Goal: Information Seeking & Learning: Learn about a topic

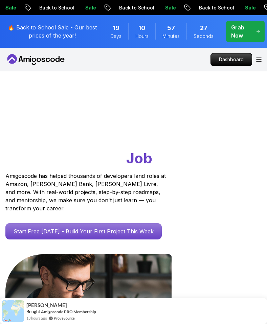
click at [234, 60] on p "Dashboard" at bounding box center [231, 59] width 39 height 11
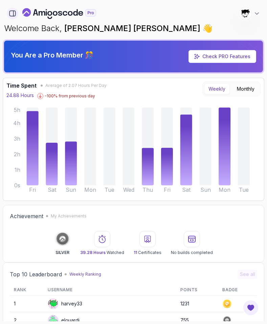
click at [10, 11] on icon "button" at bounding box center [12, 13] width 7 height 7
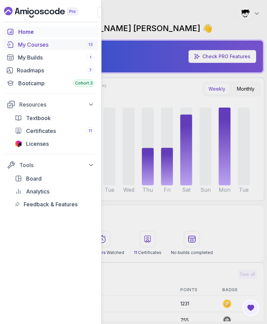
click at [25, 46] on div "My Courses 13" at bounding box center [56, 45] width 76 height 8
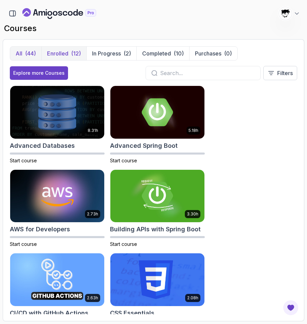
click at [74, 53] on div "(12)" at bounding box center [76, 53] width 10 height 8
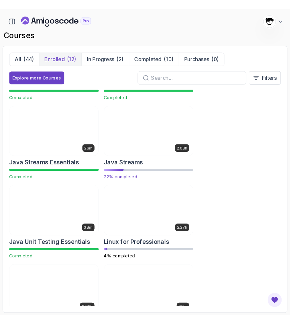
scroll to position [248, 0]
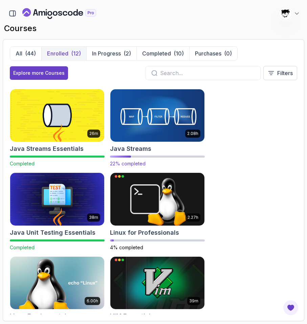
click at [123, 138] on img at bounding box center [157, 115] width 99 height 55
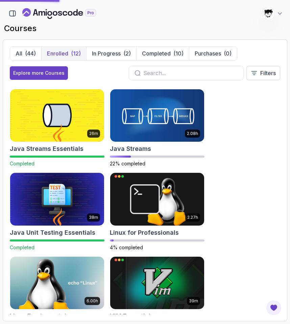
scroll to position [276, 0]
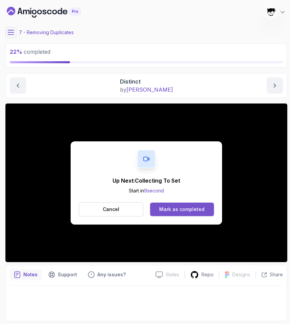
click at [179, 209] on div "Mark as completed" at bounding box center [181, 209] width 45 height 7
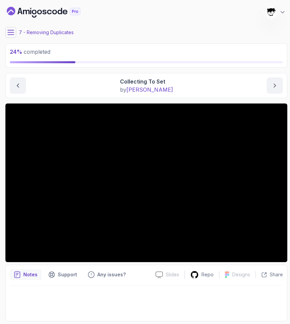
click at [9, 32] on icon at bounding box center [11, 32] width 6 height 4
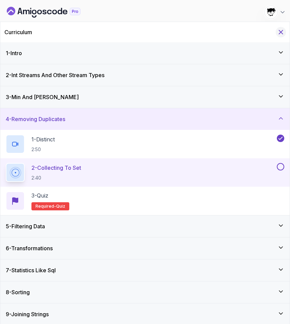
click at [266, 32] on icon "Hide Curriculum for mobile" at bounding box center [280, 31] width 7 height 7
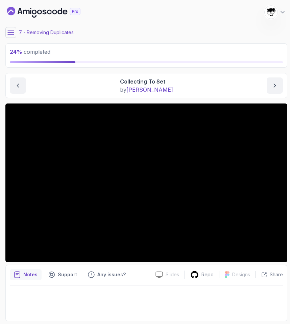
click at [9, 31] on icon at bounding box center [10, 32] width 7 height 7
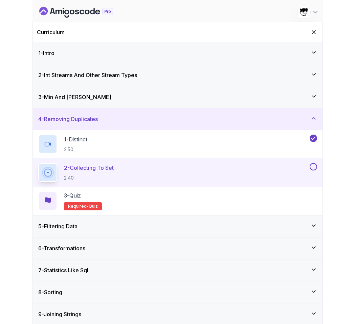
scroll to position [46, 0]
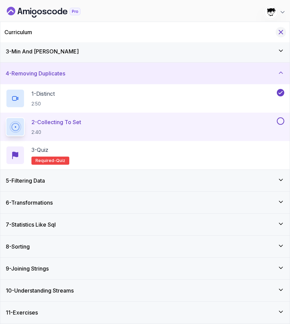
click at [266, 31] on icon "Hide Curriculum for mobile" at bounding box center [280, 31] width 7 height 7
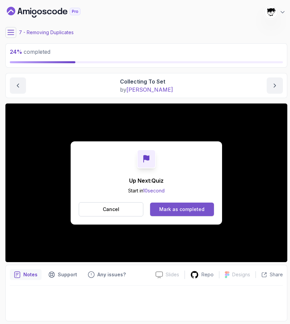
click at [177, 204] on button "Mark as completed" at bounding box center [182, 210] width 64 height 14
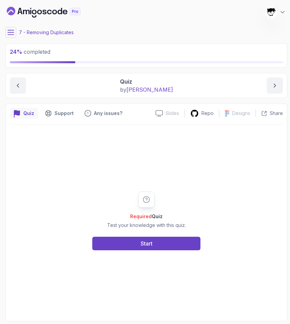
click at [141, 260] on div "Required Quiz Test your knowledge with this quiz. Start" at bounding box center [146, 220] width 273 height 192
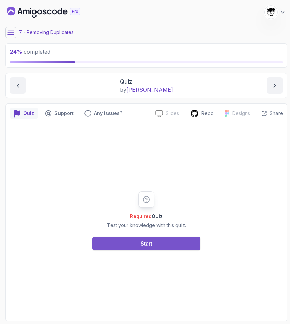
click at [129, 249] on button "Start" at bounding box center [146, 244] width 108 height 14
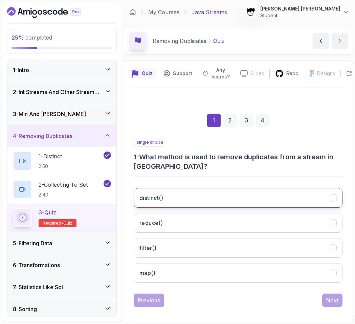
click at [170, 196] on button "distinct()" at bounding box center [238, 198] width 209 height 20
click at [266, 297] on div "Next" at bounding box center [332, 300] width 12 height 8
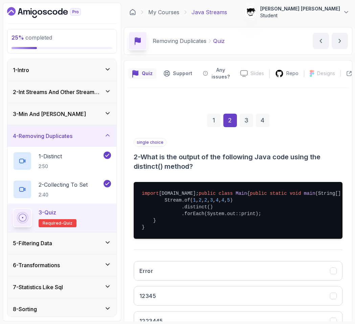
scroll to position [98, 0]
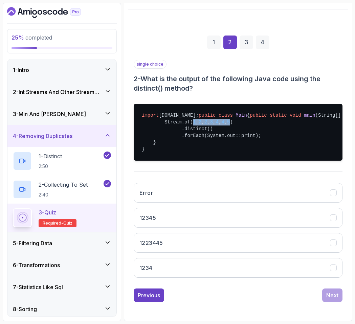
drag, startPoint x: 192, startPoint y: 122, endPoint x: 247, endPoint y: 122, distance: 54.4
click at [247, 122] on pre "import [DOMAIN_NAME]; public class Main { public static void main (String[] arg…" at bounding box center [238, 132] width 209 height 57
click at [230, 122] on span "5" at bounding box center [228, 121] width 3 height 5
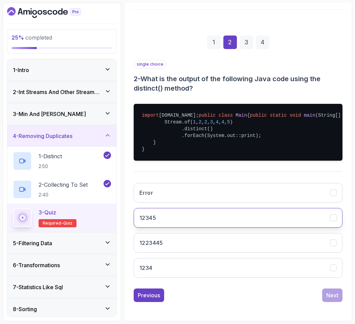
click at [173, 218] on button "12345" at bounding box center [238, 218] width 209 height 20
click at [266, 297] on div "Next" at bounding box center [332, 295] width 12 height 8
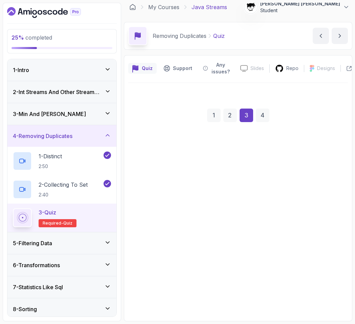
scroll to position [5, 0]
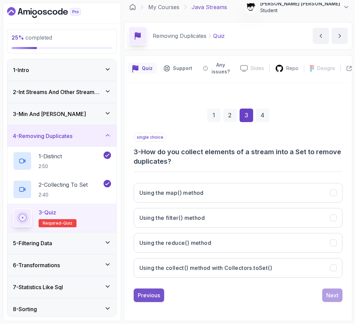
click at [137, 295] on button "Previous" at bounding box center [149, 295] width 30 height 14
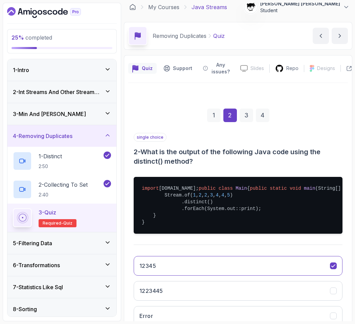
scroll to position [98, 0]
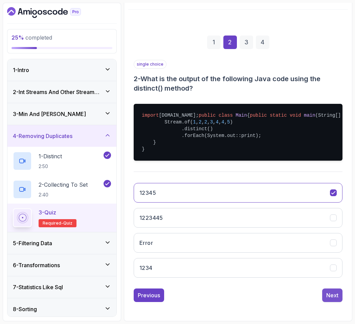
click at [266, 292] on div "Next" at bounding box center [332, 295] width 12 height 8
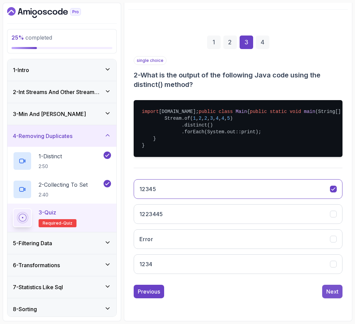
scroll to position [5, 0]
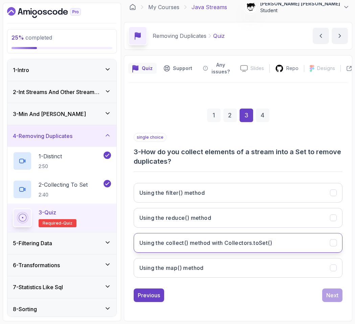
click at [183, 241] on h3 "Using the collect() method with Collectors.toSet()" at bounding box center [205, 243] width 133 height 8
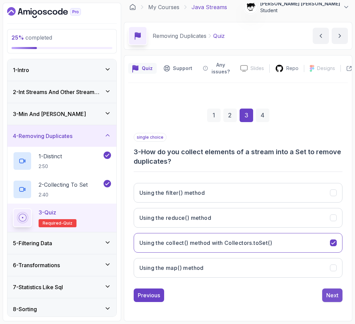
click at [266, 293] on div "Next" at bounding box center [332, 295] width 12 height 8
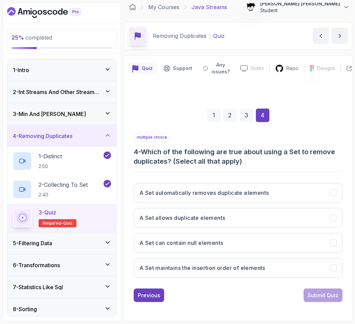
click at [148, 150] on h3 "4 - Which of the following are true about using a Set to remove duplicates? (Se…" at bounding box center [238, 156] width 209 height 19
click at [148, 154] on h3 "4 - Which of the following are true about using a Set to remove duplicates? (Se…" at bounding box center [238, 156] width 209 height 19
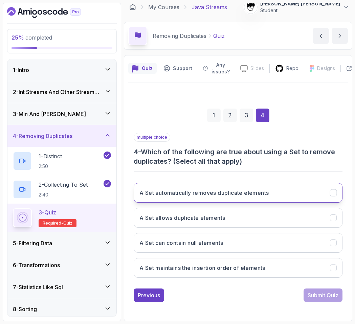
click at [168, 193] on h3 "A Set automatically removes duplicate elements" at bounding box center [203, 193] width 129 height 8
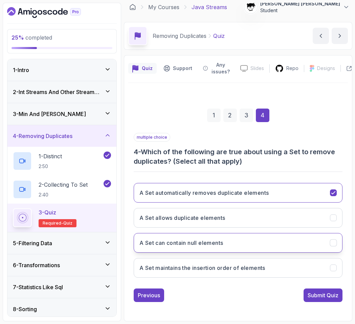
click at [159, 246] on h3 "A Set can contain null elements" at bounding box center [181, 243] width 84 height 8
click at [162, 250] on button "A Set can contain null elements" at bounding box center [238, 243] width 209 height 20
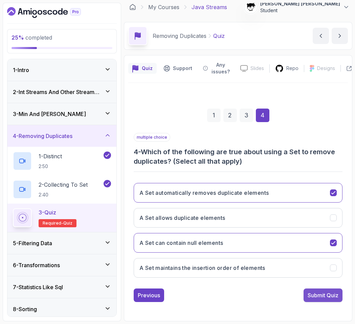
click at [266, 301] on button "Submit Quiz" at bounding box center [322, 295] width 39 height 14
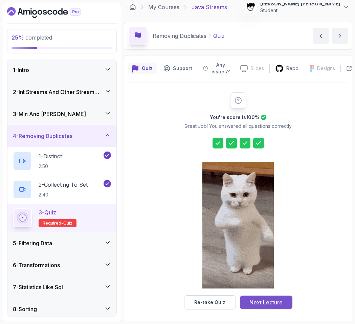
click at [256, 298] on button "Next Lecture" at bounding box center [266, 303] width 52 height 14
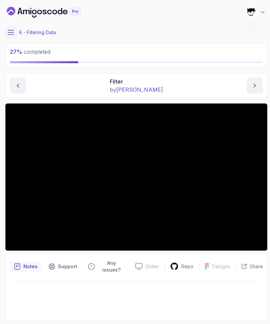
click at [12, 29] on icon at bounding box center [10, 32] width 7 height 7
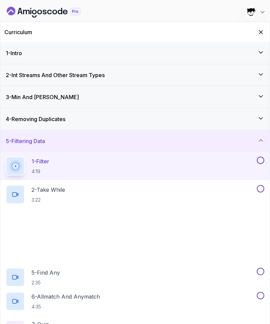
scroll to position [40, 0]
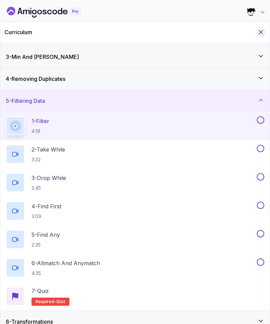
click at [261, 29] on icon "Hide Curriculum for mobile" at bounding box center [260, 31] width 7 height 7
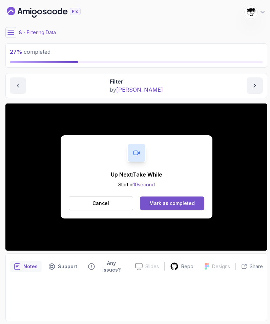
click at [164, 203] on div "Mark as completed" at bounding box center [171, 203] width 45 height 7
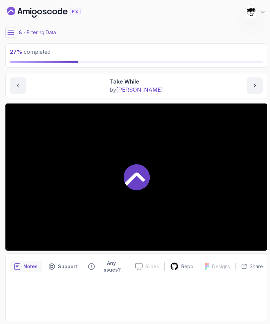
click at [10, 28] on button at bounding box center [10, 32] width 11 height 11
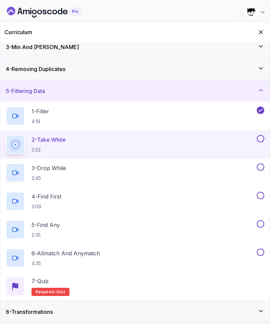
scroll to position [159, 0]
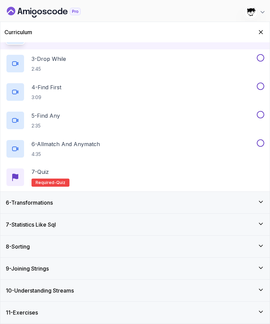
click at [59, 203] on div "6 - Transformations" at bounding box center [135, 203] width 258 height 8
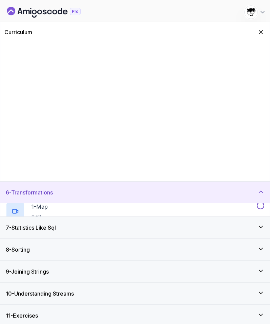
scroll to position [0, 0]
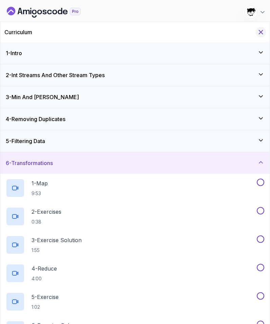
click at [260, 32] on icon "Hide Curriculum for mobile" at bounding box center [260, 31] width 7 height 7
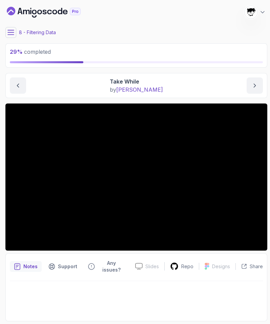
click at [10, 33] on icon at bounding box center [10, 32] width 7 height 7
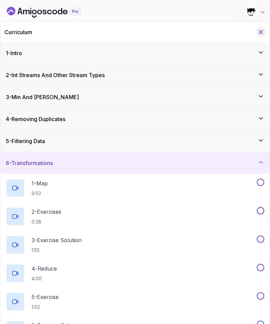
click at [260, 31] on icon "Hide Curriculum for mobile" at bounding box center [261, 32] width 4 height 4
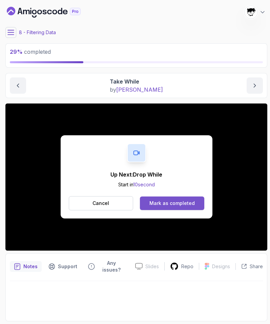
click at [150, 200] on div "Mark as completed" at bounding box center [171, 203] width 45 height 7
click at [169, 197] on button "Mark as completed" at bounding box center [172, 203] width 64 height 14
click at [158, 205] on div "Mark as completed" at bounding box center [171, 203] width 45 height 7
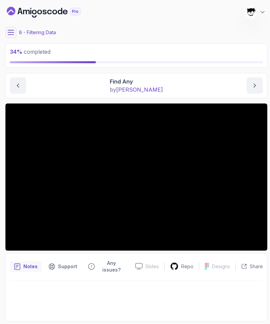
click at [8, 28] on button at bounding box center [10, 32] width 11 height 11
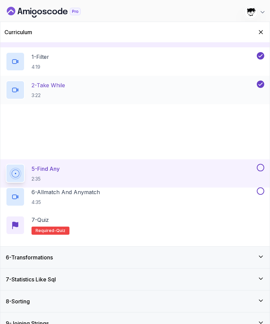
scroll to position [159, 0]
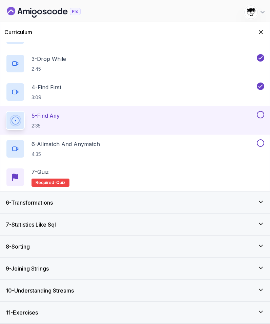
click at [33, 286] on h3 "10 - Understanding Streams" at bounding box center [40, 290] width 68 height 8
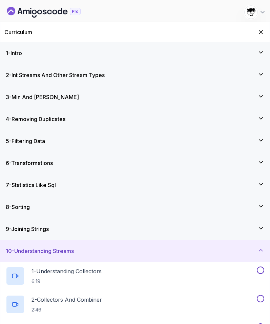
scroll to position [102, 0]
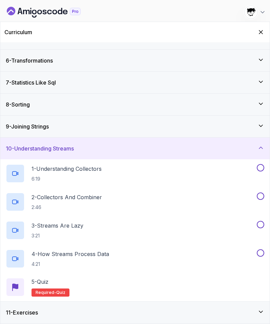
click at [34, 312] on h3 "11 - Exercises" at bounding box center [22, 312] width 32 height 8
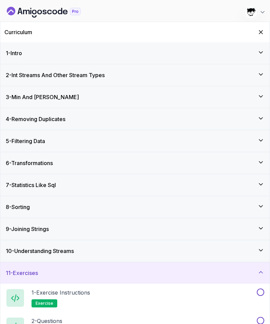
scroll to position [46, 0]
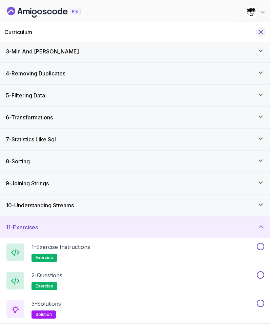
click at [263, 33] on icon "Hide Curriculum for mobile" at bounding box center [260, 31] width 7 height 7
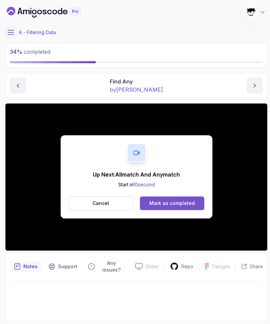
click at [182, 207] on button "Mark as completed" at bounding box center [172, 203] width 64 height 14
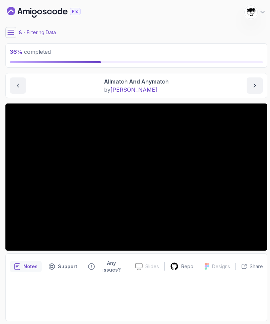
click at [9, 31] on icon at bounding box center [10, 32] width 7 height 7
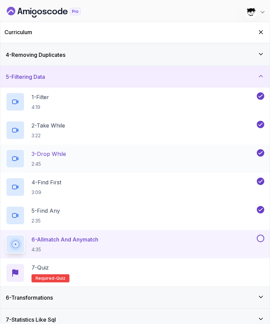
scroll to position [159, 0]
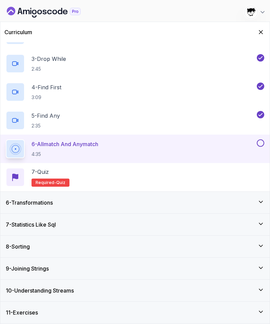
click at [84, 201] on div "6 - Transformations" at bounding box center [135, 203] width 258 height 8
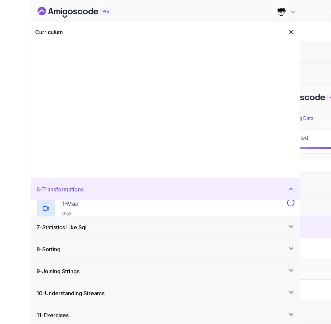
scroll to position [0, 0]
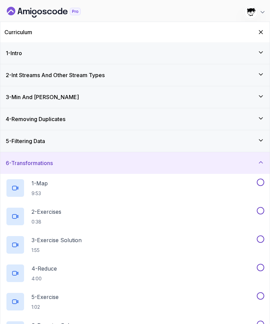
click at [59, 163] on div "6 - Transformations" at bounding box center [135, 163] width 258 height 8
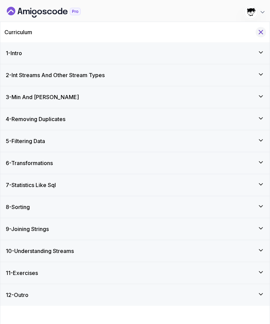
click at [260, 32] on icon "Hide Curriculum for mobile" at bounding box center [260, 31] width 7 height 7
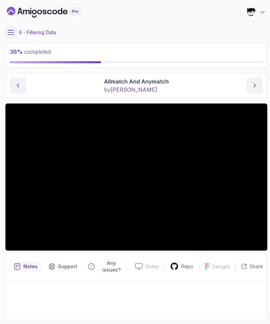
click at [254, 14] on img at bounding box center [251, 12] width 14 height 14
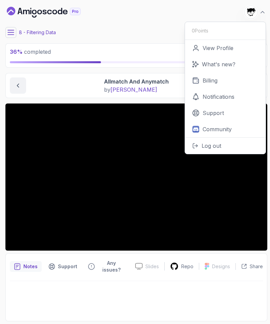
click at [118, 28] on div "8 - Filtering Data" at bounding box center [135, 32] width 261 height 11
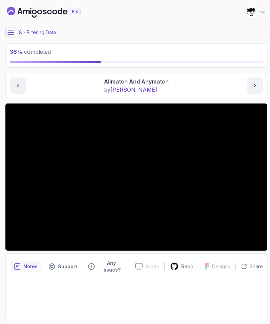
click at [19, 16] on icon "Dashboard" at bounding box center [44, 12] width 74 height 11
click at [168, 22] on main "My Courses Java Streams 949 Points [PERSON_NAME] [PERSON_NAME] Student 8 - Filt…" at bounding box center [135, 162] width 261 height 319
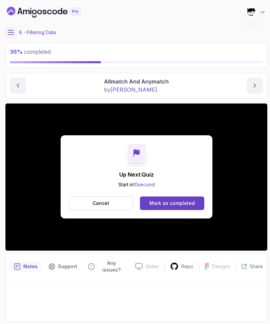
click at [188, 196] on div "Cancel Mark as completed" at bounding box center [136, 203] width 135 height 14
click at [186, 198] on button "Mark as completed" at bounding box center [172, 203] width 64 height 14
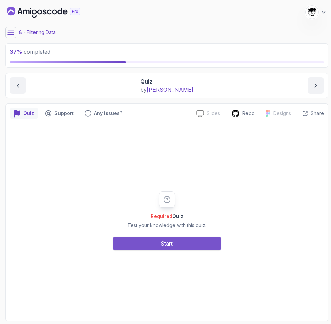
click at [168, 238] on button "Start" at bounding box center [167, 244] width 108 height 14
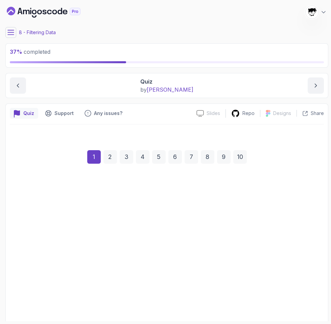
scroll to position [32, 0]
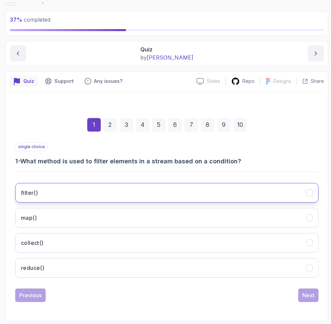
click at [145, 199] on button "filter()" at bounding box center [166, 193] width 303 height 20
click at [266, 294] on div "Next" at bounding box center [308, 295] width 12 height 8
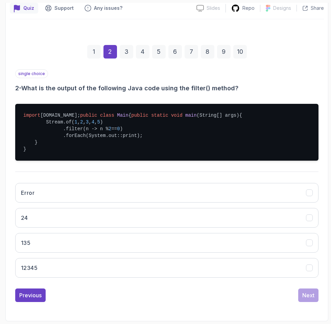
scroll to position [125, 0]
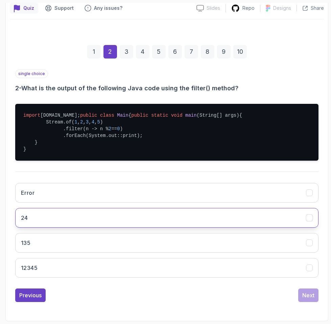
click at [81, 219] on button "24" at bounding box center [166, 218] width 303 height 20
click at [266, 295] on div "Next" at bounding box center [308, 295] width 12 height 8
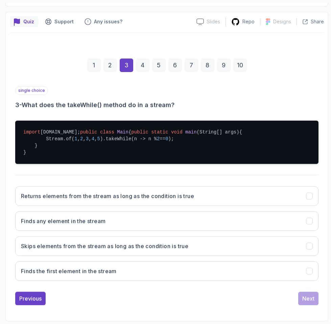
scroll to position [112, 0]
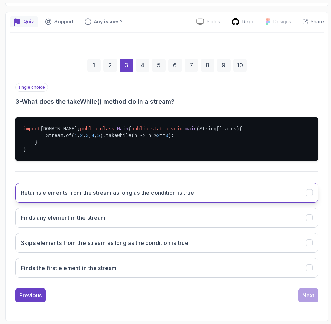
click at [162, 192] on h3 "Returns elements from the stream as long as the condition is true" at bounding box center [107, 193] width 173 height 8
click at [266, 290] on button "Next" at bounding box center [308, 295] width 20 height 14
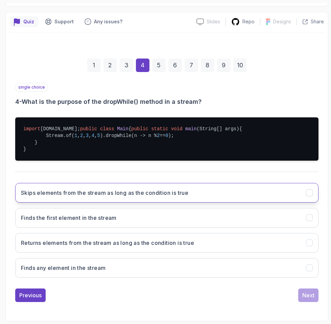
click at [70, 197] on button "Skips elements from the stream as long as the condition is true" at bounding box center [166, 193] width 303 height 20
click at [266, 296] on div "Next" at bounding box center [308, 295] width 12 height 8
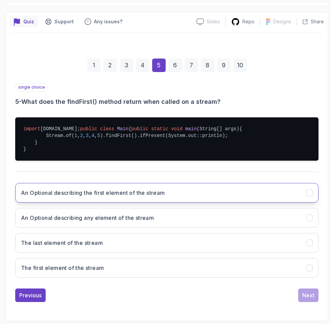
click at [127, 198] on button "An Optional describing the first element of the stream" at bounding box center [166, 193] width 303 height 20
click at [266, 295] on div "Next" at bounding box center [308, 295] width 12 height 8
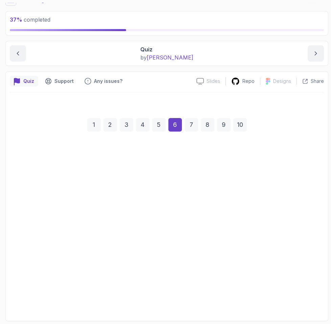
scroll to position [32, 0]
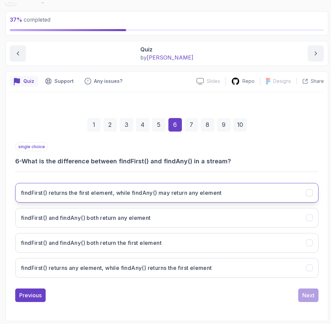
click at [201, 189] on h3 "findFirst() returns the first element, while findAny() may return any element" at bounding box center [121, 193] width 201 height 8
click at [266, 308] on div "1 2 3 4 5 6 7 8 9 10 single choice 6 - What is the difference between findFirst…" at bounding box center [167, 204] width 314 height 225
click at [266, 297] on div "1 2 3 4 5 6 7 8 9 10 single choice 6 - What is the difference between findFirst…" at bounding box center [167, 205] width 314 height 206
click at [266, 297] on div "Next" at bounding box center [308, 295] width 12 height 8
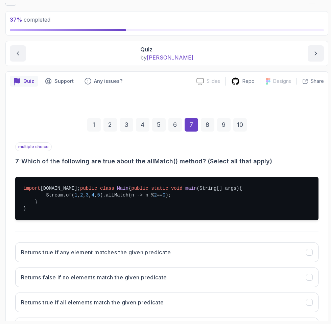
scroll to position [112, 0]
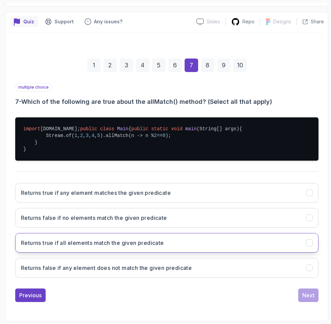
click at [114, 245] on h3 "Returns true if all elements match the given predicate" at bounding box center [92, 243] width 143 height 8
click at [266, 303] on div "1 2 3 4 5 6 7 8 9 10 multiple choice 7 - Which of the following are true about …" at bounding box center [167, 174] width 314 height 265
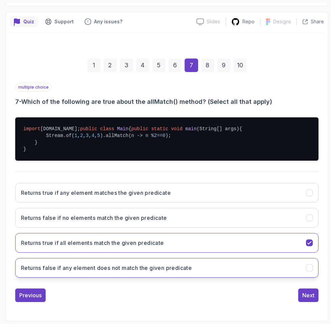
click at [117, 260] on button "Returns false if any element does not match the given predicate" at bounding box center [166, 268] width 303 height 20
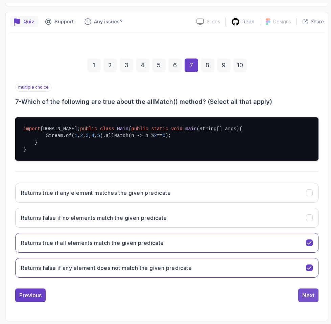
click at [266, 299] on div "Next" at bounding box center [308, 295] width 12 height 8
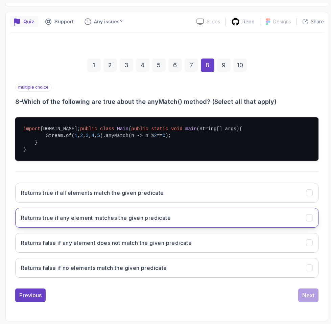
click at [154, 219] on h3 "Returns true if any element matches the given predicate" at bounding box center [96, 218] width 150 height 8
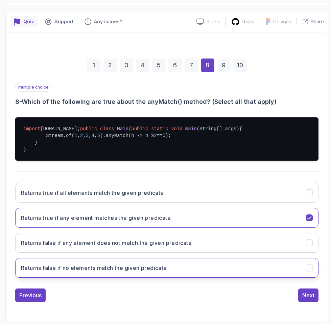
click at [131, 264] on h3 "Returns false if no elements match the given predicate" at bounding box center [94, 268] width 146 height 8
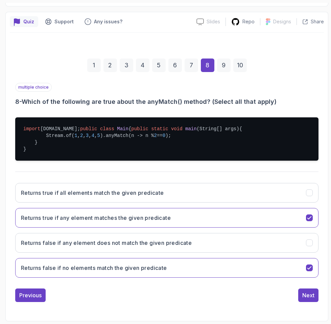
click at [266, 290] on div "Previous Next" at bounding box center [166, 295] width 303 height 14
click at [266, 296] on button "Next" at bounding box center [308, 295] width 20 height 14
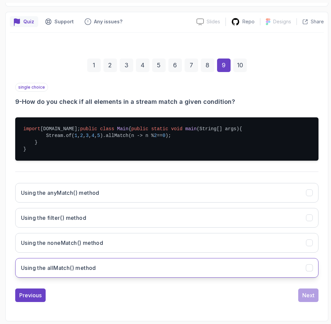
click at [104, 271] on button "Using the allMatch() method" at bounding box center [166, 268] width 303 height 20
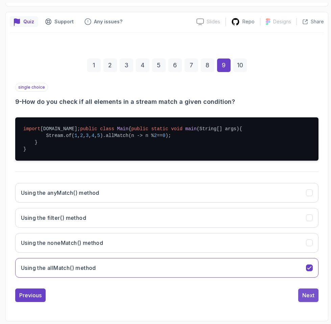
click at [266, 296] on button "Next" at bounding box center [308, 295] width 20 height 14
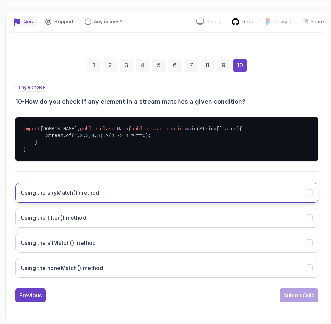
click at [56, 195] on h3 "Using the anyMatch() method" at bounding box center [60, 193] width 78 height 8
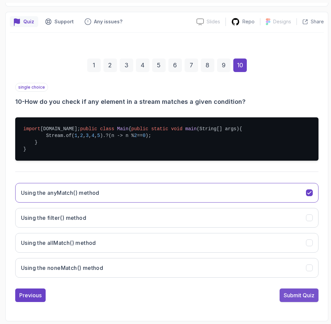
click at [266, 300] on button "Submit Quiz" at bounding box center [299, 295] width 39 height 14
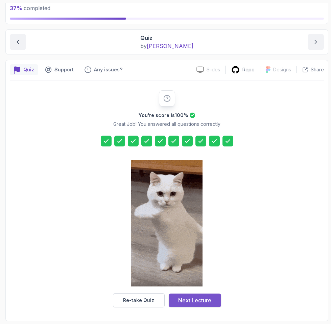
click at [201, 298] on div "Next Lecture" at bounding box center [194, 300] width 33 height 8
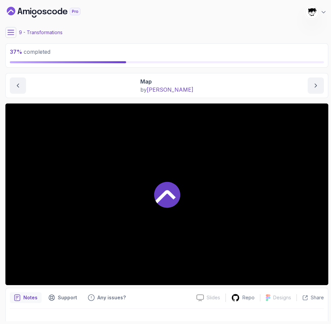
click at [9, 30] on icon at bounding box center [10, 32] width 7 height 7
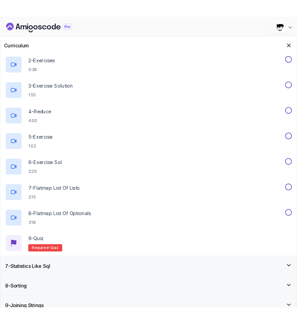
scroll to position [175, 0]
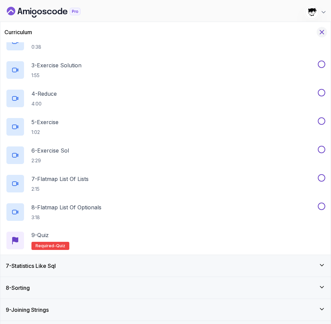
click at [266, 31] on icon "Hide Curriculum for mobile" at bounding box center [321, 31] width 7 height 7
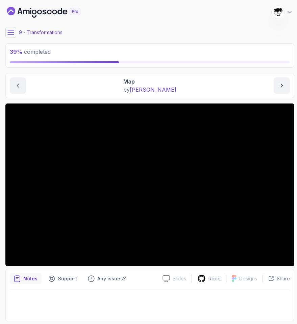
click at [11, 29] on icon at bounding box center [10, 32] width 7 height 7
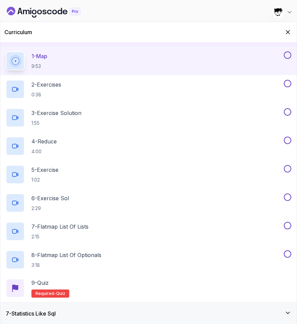
scroll to position [133, 0]
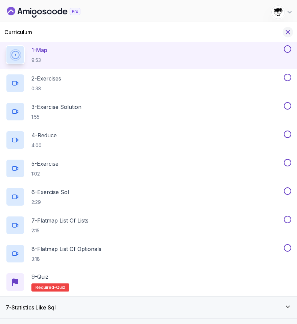
click at [266, 33] on icon "Hide Curriculum for mobile" at bounding box center [287, 31] width 7 height 7
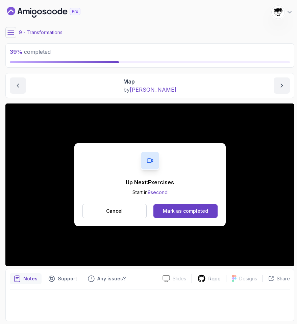
click at [182, 203] on div "Up Next: Exercises Start in 9 second Cancel Mark as completed" at bounding box center [149, 184] width 151 height 83
click at [181, 214] on div "Mark as completed" at bounding box center [185, 211] width 45 height 7
click at [192, 211] on div "Mark as completed" at bounding box center [185, 211] width 45 height 7
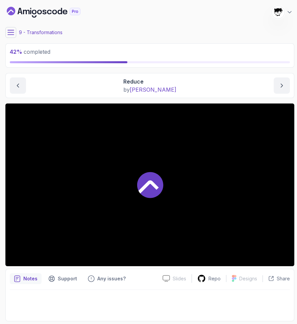
click at [8, 34] on icon at bounding box center [11, 32] width 6 height 4
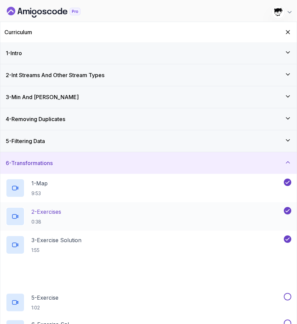
scroll to position [190, 0]
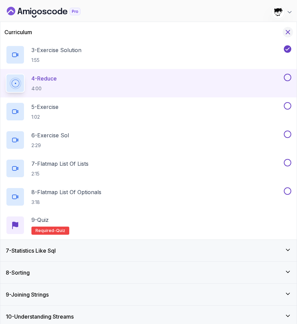
click at [266, 34] on icon "Hide Curriculum for mobile" at bounding box center [287, 31] width 7 height 7
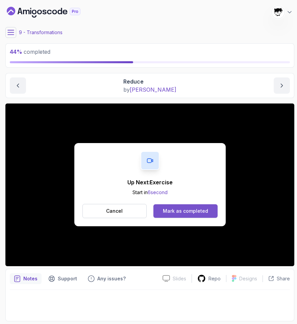
click at [177, 213] on div "Mark as completed" at bounding box center [185, 211] width 45 height 7
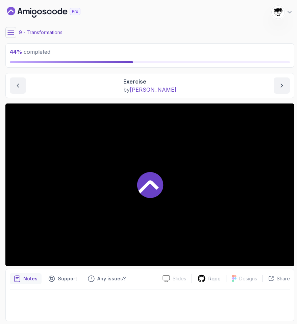
click at [6, 34] on button at bounding box center [10, 32] width 11 height 11
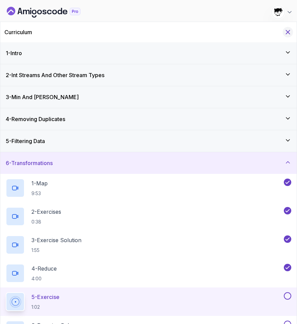
click at [266, 31] on icon "Hide Curriculum for mobile" at bounding box center [288, 32] width 4 height 4
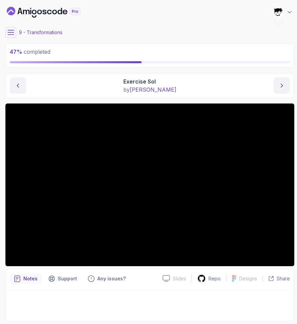
click at [14, 36] on icon at bounding box center [10, 32] width 7 height 7
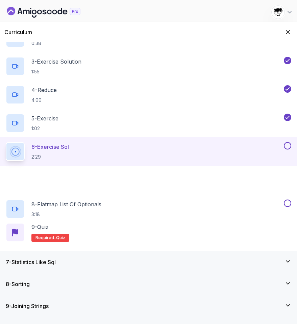
scroll to position [216, 0]
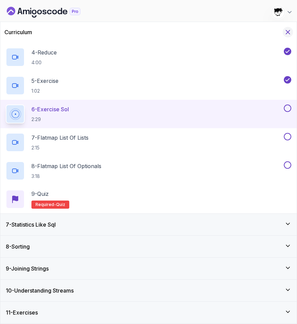
click at [266, 30] on icon "Hide Curriculum for mobile" at bounding box center [287, 31] width 7 height 7
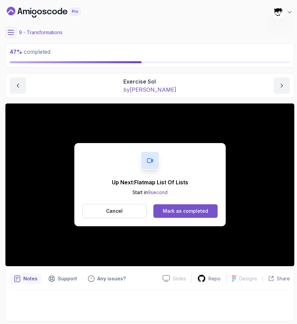
click at [172, 207] on button "Mark as completed" at bounding box center [186, 211] width 64 height 14
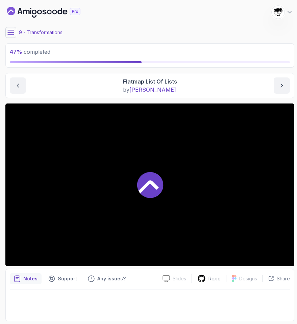
click at [11, 29] on icon at bounding box center [10, 32] width 7 height 7
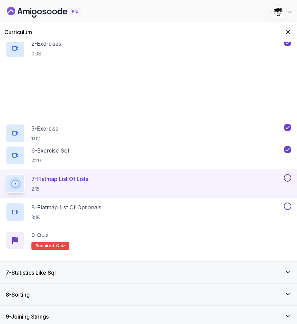
scroll to position [216, 0]
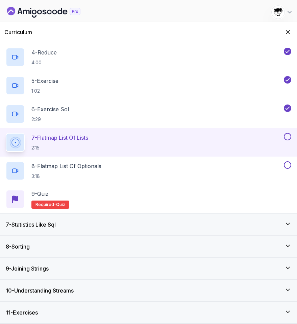
click at [71, 226] on div "7 - Statistics Like Sql" at bounding box center [149, 224] width 286 height 8
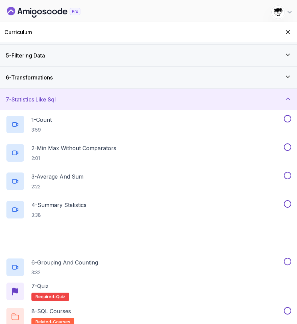
scroll to position [188, 0]
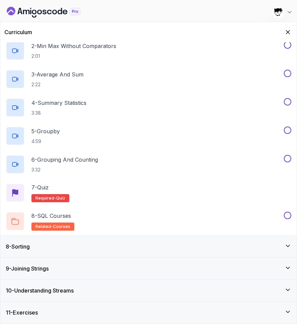
click at [57, 250] on div "8 - Sorting" at bounding box center [149, 246] width 286 height 8
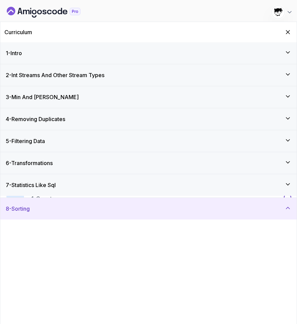
scroll to position [102, 0]
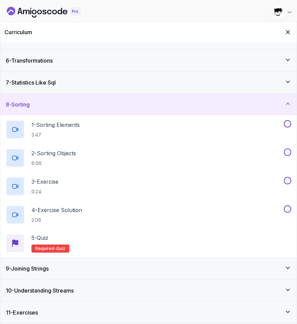
click at [55, 271] on div "9 - Joining Strings" at bounding box center [149, 268] width 286 height 8
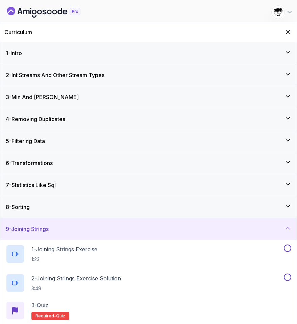
scroll to position [46, 0]
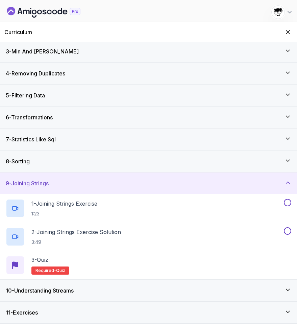
click at [48, 288] on h3 "10 - Understanding Streams" at bounding box center [40, 290] width 68 height 8
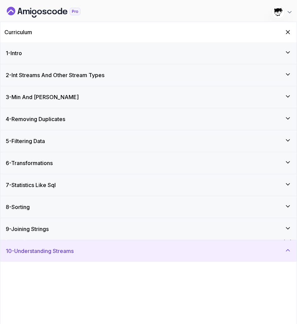
scroll to position [102, 0]
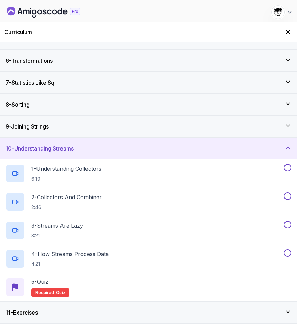
click at [34, 310] on h3 "11 - Exercises" at bounding box center [22, 312] width 32 height 8
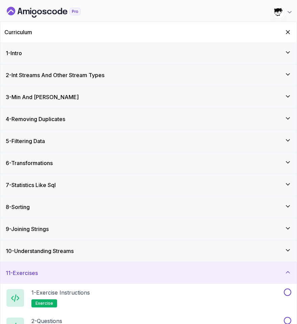
scroll to position [46, 0]
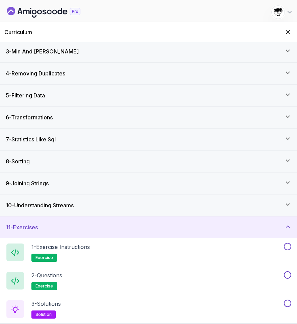
click at [266, 28] on div "Curriculum" at bounding box center [148, 32] width 297 height 20
click at [69, 224] on div "11 - Exercises" at bounding box center [149, 227] width 286 height 8
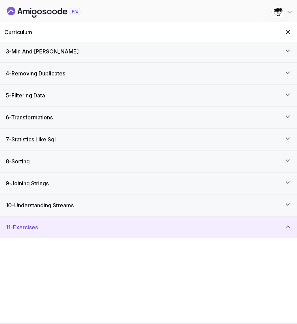
scroll to position [0, 0]
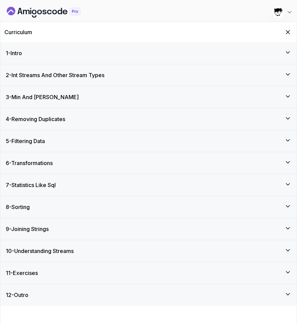
click at [87, 295] on div "12 - Outro" at bounding box center [149, 295] width 286 height 8
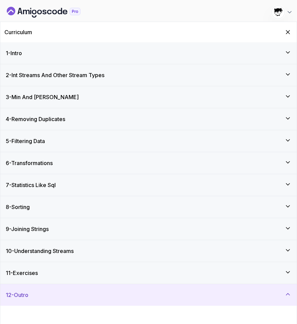
scroll to position [46, 0]
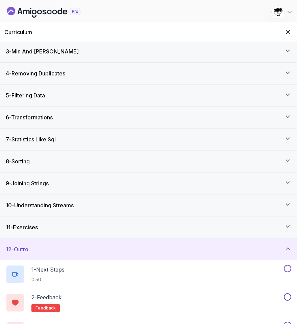
click at [68, 252] on div "12 - Outro" at bounding box center [149, 249] width 286 height 8
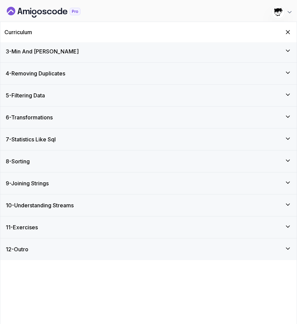
scroll to position [0, 0]
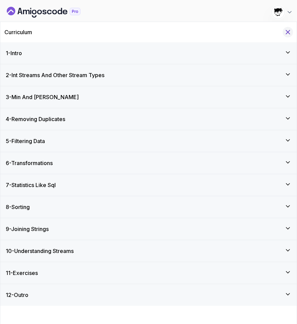
click at [266, 27] on button "Hide Curriculum for mobile" at bounding box center [288, 32] width 10 height 10
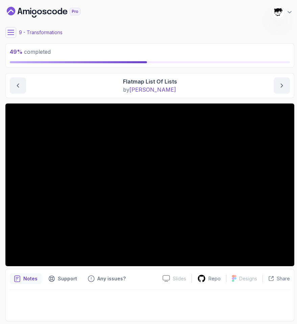
click at [11, 35] on icon at bounding box center [10, 32] width 7 height 7
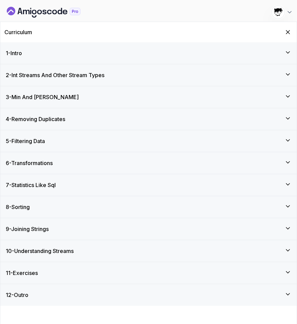
click at [79, 116] on div "4 - Removing Duplicates" at bounding box center [149, 119] width 286 height 8
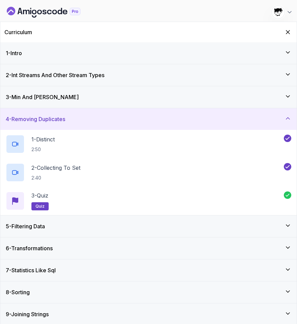
click at [79, 116] on div "4 - Removing Duplicates" at bounding box center [149, 119] width 286 height 8
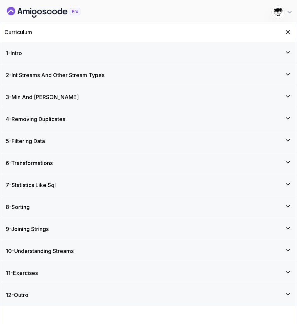
click at [77, 165] on div "6 - Transformations" at bounding box center [149, 163] width 286 height 8
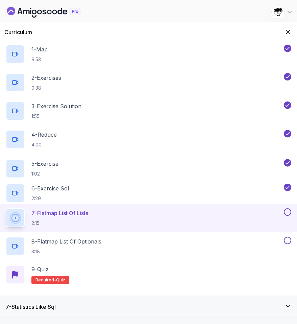
scroll to position [216, 0]
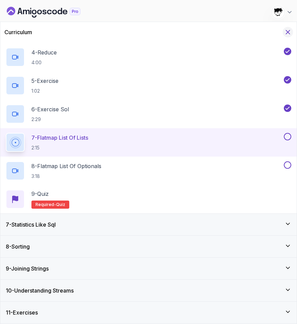
click at [266, 31] on icon "Hide Curriculum for mobile" at bounding box center [287, 31] width 7 height 7
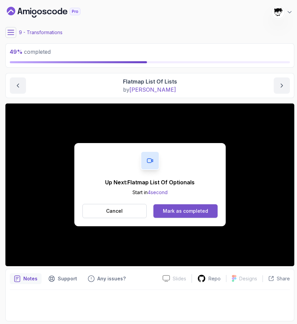
click at [168, 212] on div "Mark as completed" at bounding box center [185, 211] width 45 height 7
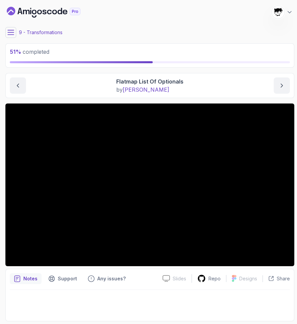
click at [9, 34] on icon at bounding box center [11, 32] width 6 height 4
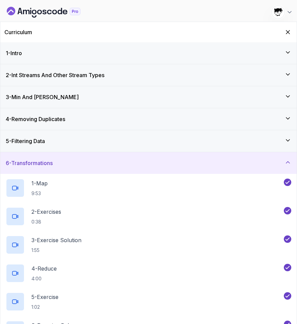
scroll to position [216, 0]
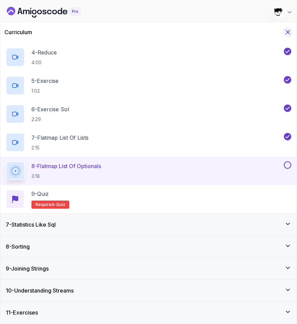
click at [266, 31] on icon "Hide Curriculum for mobile" at bounding box center [287, 31] width 7 height 7
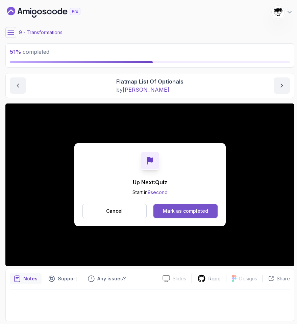
click at [193, 212] on div "Mark as completed" at bounding box center [185, 211] width 45 height 7
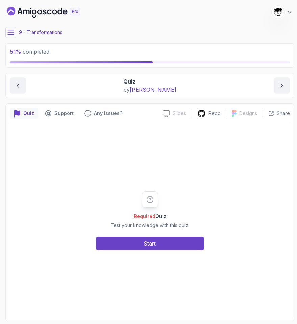
click at [156, 252] on div "Required Quiz Test your knowledge with this quiz. Start" at bounding box center [150, 220] width 280 height 192
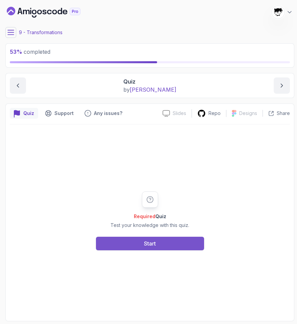
click at [151, 244] on div "Start" at bounding box center [150, 243] width 12 height 8
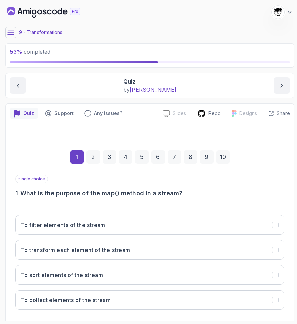
scroll to position [32, 0]
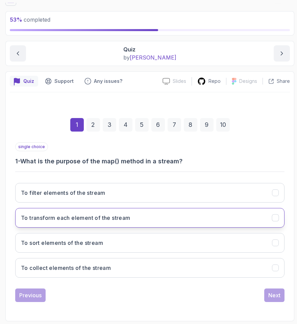
click at [63, 217] on h3 "To transform each element of the stream" at bounding box center [76, 218] width 110 height 8
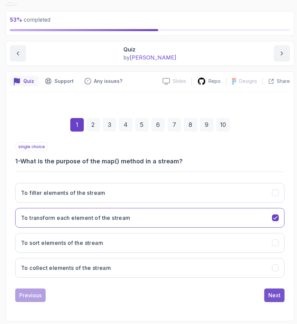
click at [266, 290] on button "Next" at bounding box center [274, 295] width 20 height 14
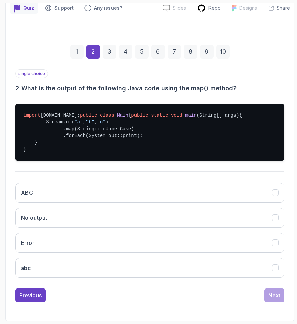
scroll to position [125, 0]
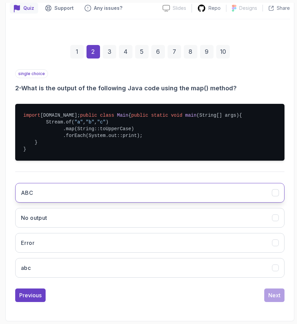
click at [96, 185] on button "ABC" at bounding box center [150, 193] width 270 height 20
click at [266, 292] on button "Next" at bounding box center [274, 295] width 20 height 14
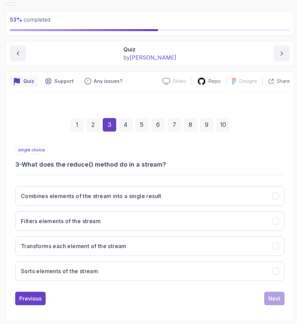
scroll to position [32, 0]
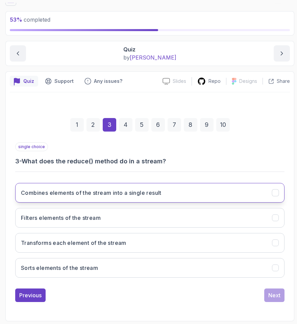
click at [182, 191] on button "Combines elements of the stream into a single result" at bounding box center [150, 193] width 270 height 20
click at [266, 298] on div "Next" at bounding box center [274, 295] width 12 height 8
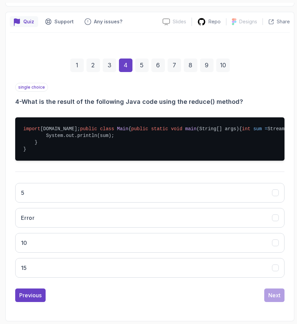
scroll to position [119, 0]
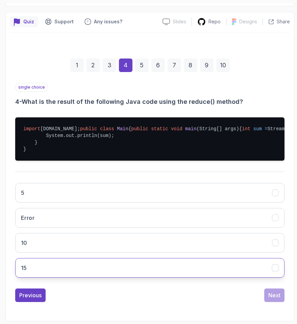
click at [40, 275] on button "15" at bounding box center [150, 268] width 270 height 20
click at [266, 289] on button "Next" at bounding box center [274, 295] width 20 height 14
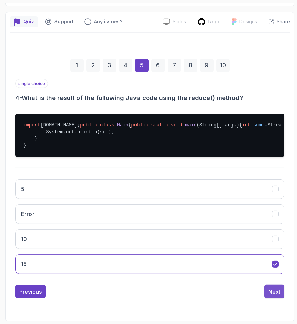
scroll to position [32, 0]
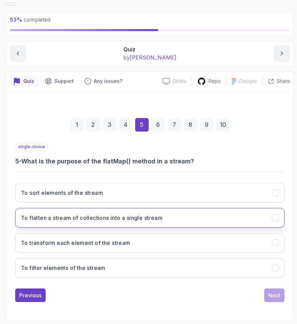
click at [188, 215] on button "To flatten a stream of collections into a single stream" at bounding box center [150, 218] width 270 height 20
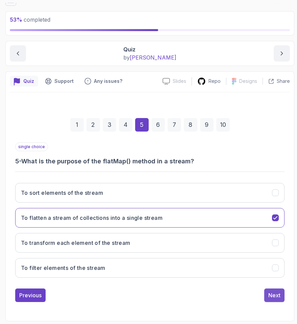
click at [266, 293] on div "Next" at bounding box center [274, 295] width 12 height 8
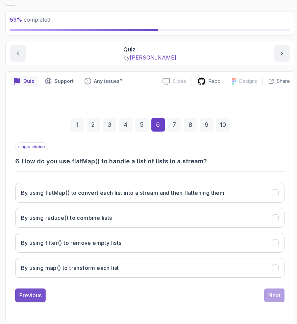
click at [32, 291] on div "Previous" at bounding box center [30, 295] width 22 height 8
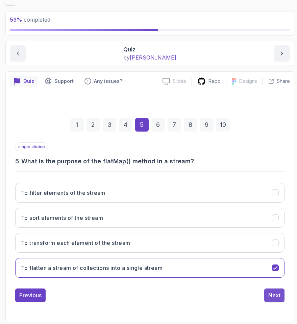
click at [266, 296] on div "Next" at bounding box center [274, 295] width 12 height 8
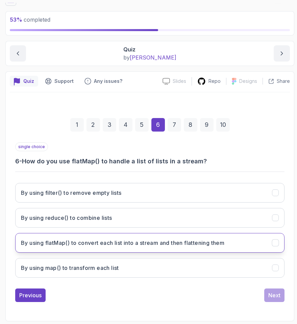
click at [65, 237] on button "By using flatMap() to convert each list into a stream and then flattening them" at bounding box center [150, 243] width 270 height 20
click at [266, 292] on div "Next" at bounding box center [274, 295] width 12 height 8
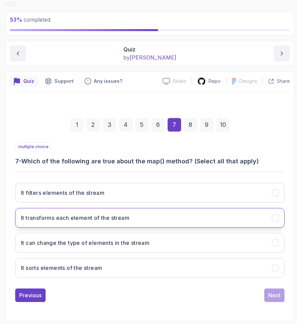
click at [198, 222] on button "It transforms each element of the stream" at bounding box center [150, 218] width 270 height 20
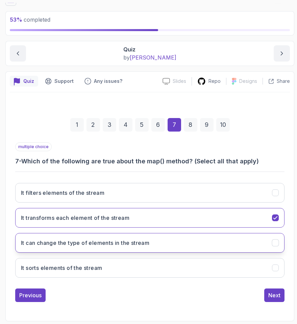
click at [174, 247] on button "It can change the type of elements in the stream" at bounding box center [150, 243] width 270 height 20
click at [266, 295] on div "Next" at bounding box center [274, 295] width 12 height 8
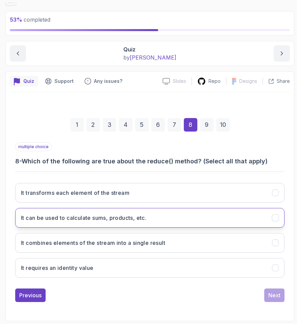
click at [140, 215] on h3 "It can be used to calculate sums, products, etc." at bounding box center [83, 218] width 125 height 8
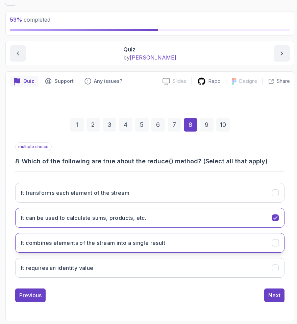
click at [130, 233] on button "It combines elements of the stream into a single result" at bounding box center [150, 243] width 270 height 20
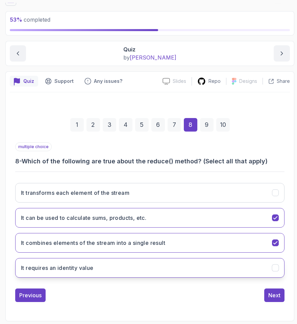
click at [208, 268] on button "It requires an identity value" at bounding box center [150, 268] width 270 height 20
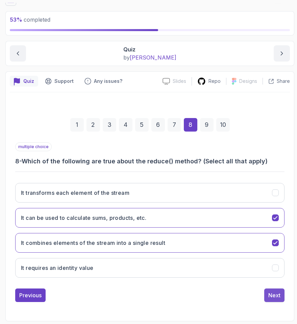
click at [266, 292] on div "Next" at bounding box center [274, 295] width 12 height 8
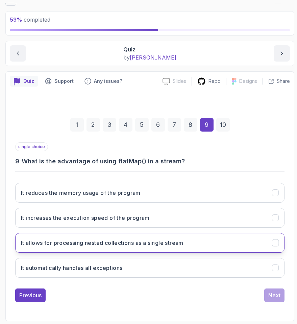
click at [148, 250] on button "It allows for processing nested collections as a single stream" at bounding box center [150, 243] width 270 height 20
click at [266, 292] on div "Next" at bounding box center [274, 295] width 12 height 8
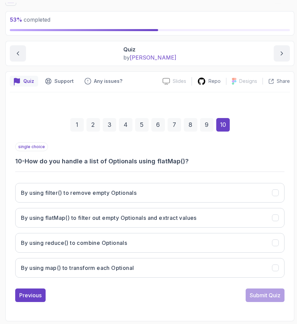
click at [18, 288] on div "single choice 10 - How do you handle a list of Optionals using flatMap()? By us…" at bounding box center [150, 222] width 270 height 160
click at [24, 297] on div "Previous" at bounding box center [30, 295] width 22 height 8
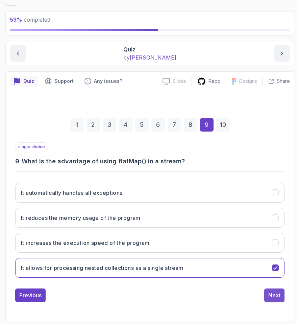
click at [266, 293] on div "Next" at bounding box center [274, 295] width 12 height 8
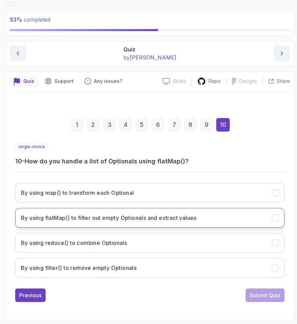
click at [141, 222] on button "By using flatMap() to filter out empty Optionals and extract values" at bounding box center [150, 218] width 270 height 20
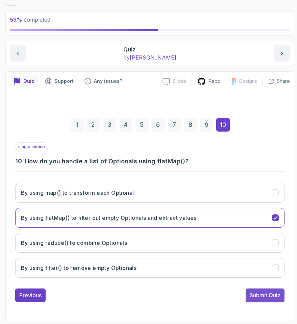
click at [260, 295] on div "Submit Quiz" at bounding box center [265, 295] width 31 height 8
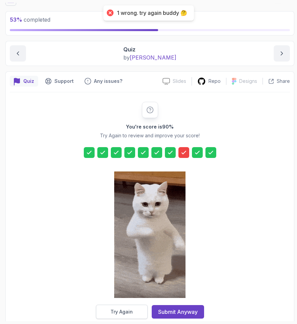
click at [103, 308] on button "Try Again" at bounding box center [122, 312] width 52 height 14
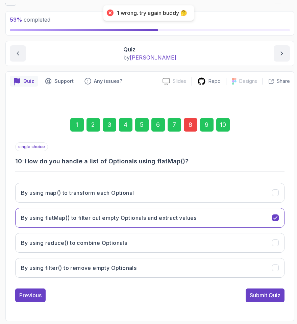
click at [189, 123] on div "8" at bounding box center [191, 125] width 14 height 14
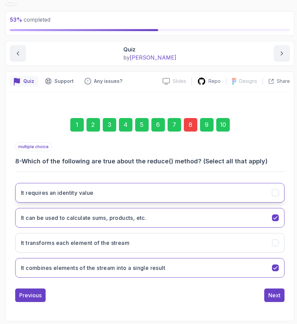
click at [94, 193] on h3 "It requires an identity value" at bounding box center [57, 193] width 73 height 8
click at [266, 296] on div "Next" at bounding box center [274, 295] width 12 height 8
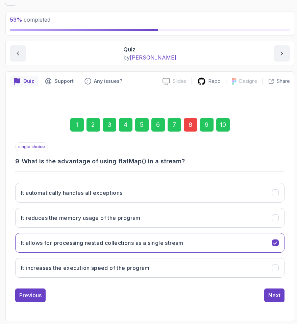
click at [220, 126] on div "10" at bounding box center [223, 125] width 14 height 14
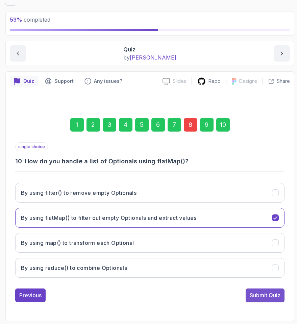
click at [266, 298] on div "Submit Quiz" at bounding box center [265, 295] width 31 height 8
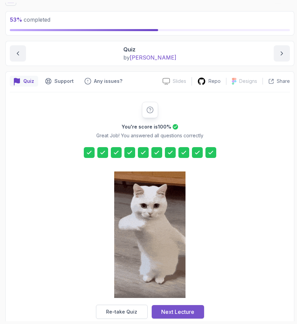
click at [190, 306] on button "Next Lecture" at bounding box center [178, 312] width 52 height 14
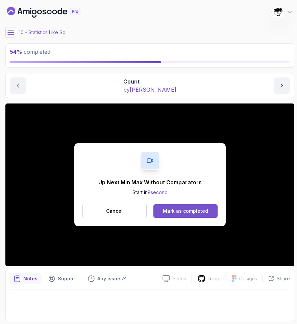
click at [163, 207] on button "Mark as completed" at bounding box center [186, 211] width 64 height 14
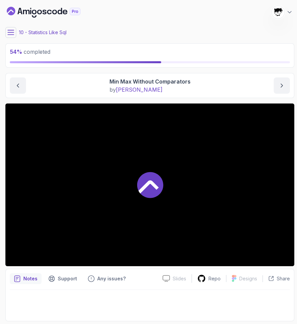
click at [8, 34] on icon at bounding box center [10, 32] width 7 height 7
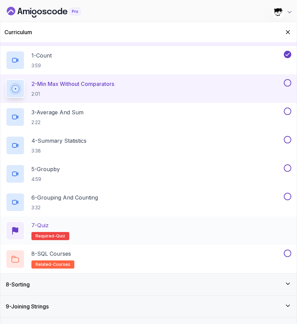
scroll to position [138, 0]
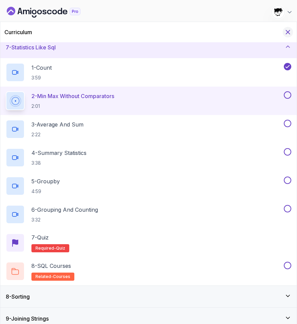
click at [266, 34] on icon "Hide Curriculum for mobile" at bounding box center [287, 31] width 7 height 7
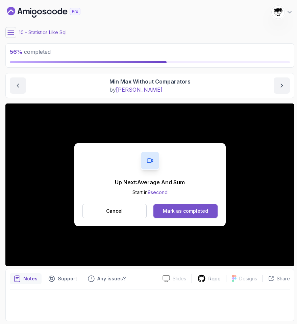
click at [202, 214] on div "Mark as completed" at bounding box center [185, 211] width 45 height 7
click at [177, 211] on div "Mark as completed" at bounding box center [185, 211] width 45 height 7
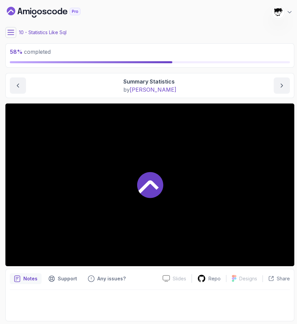
click at [11, 29] on icon at bounding box center [10, 32] width 7 height 7
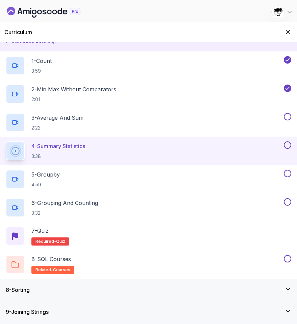
scroll to position [127, 0]
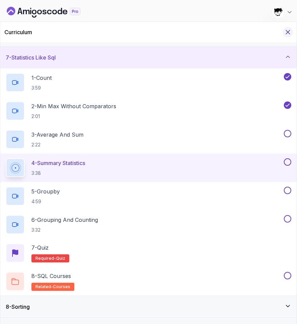
click at [266, 31] on icon "Hide Curriculum for mobile" at bounding box center [287, 31] width 7 height 7
